Goal: Task Accomplishment & Management: Manage account settings

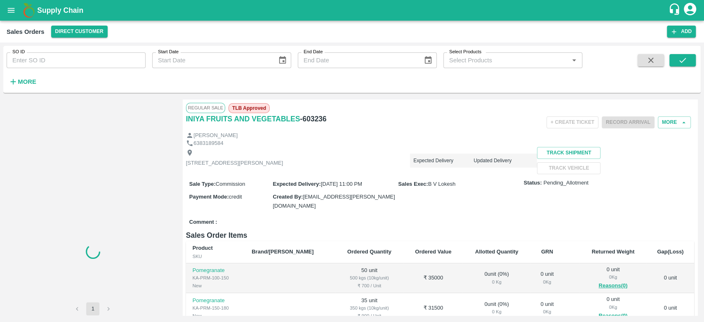
click at [19, 83] on strong "More" at bounding box center [27, 81] width 19 height 7
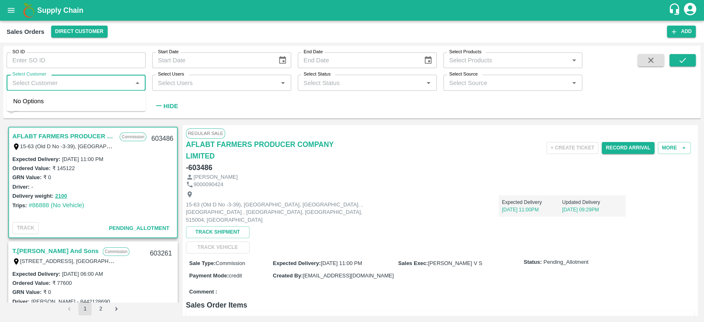
click at [19, 83] on input "Select Customer" at bounding box center [69, 82] width 120 height 11
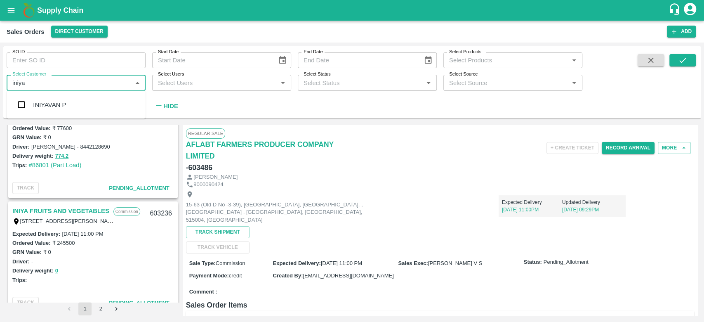
scroll to position [159, 0]
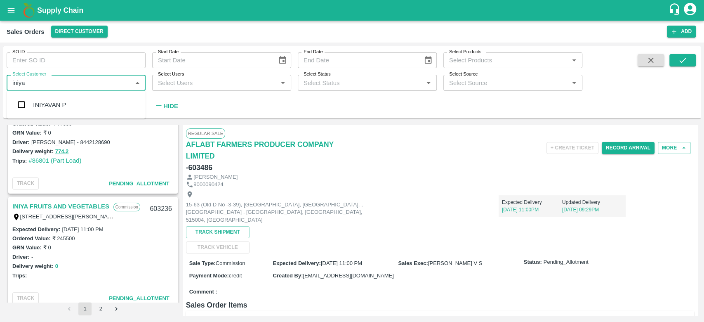
type input "iniya"
click at [57, 264] on button "0" at bounding box center [56, 266] width 3 height 9
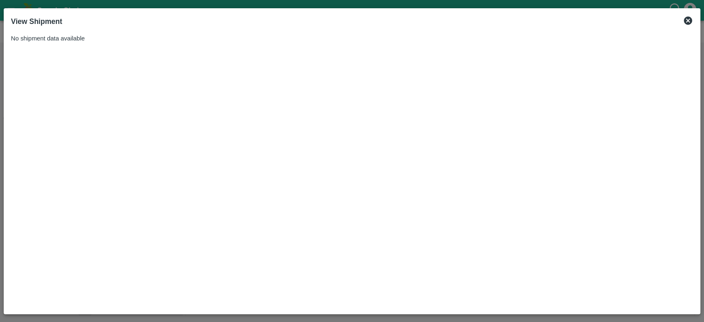
click at [686, 21] on icon at bounding box center [688, 21] width 8 height 8
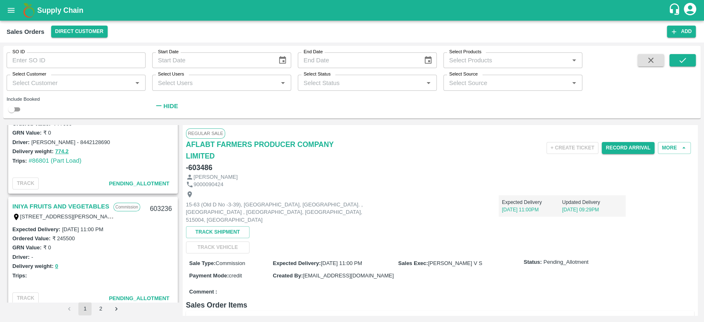
click at [82, 205] on link "INIYA FRUITS AND VEGETABLES" at bounding box center [60, 206] width 97 height 11
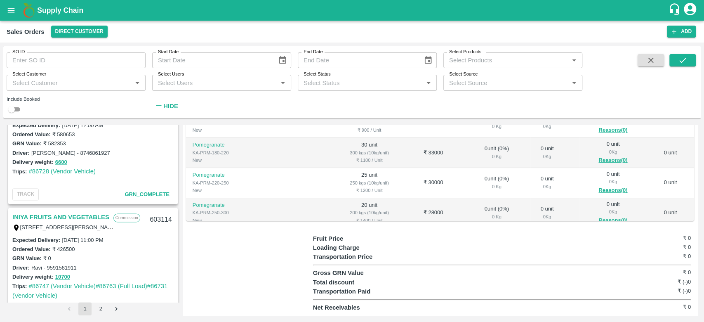
scroll to position [839, 0]
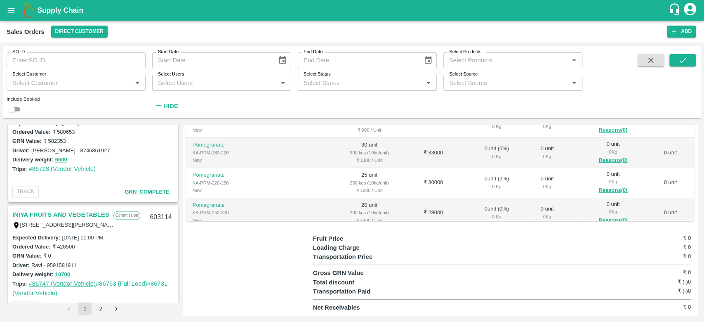
click at [68, 285] on link "#86747 (Vendor Vehicle)" at bounding box center [61, 283] width 67 height 7
click at [122, 283] on link "#86763 (Full Load)" at bounding box center [122, 283] width 52 height 7
click at [162, 283] on link "#86731 (Vendor Vehicle)" at bounding box center [89, 288] width 155 height 16
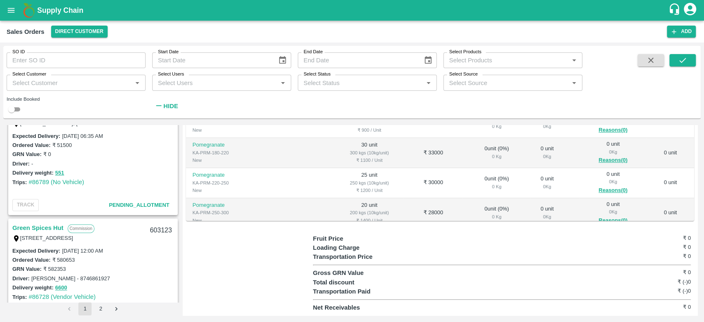
scroll to position [710, 0]
